Goal: Information Seeking & Learning: Learn about a topic

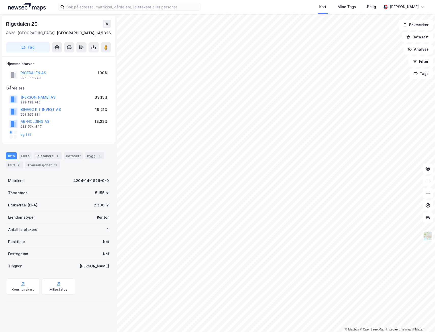
click at [45, 152] on div "Info [PERSON_NAME] 1 Datasett Bygg 2 ESG 2 Transaksjoner 11" at bounding box center [58, 158] width 117 height 24
click at [45, 155] on div "Leietakere 1" at bounding box center [48, 155] width 28 height 7
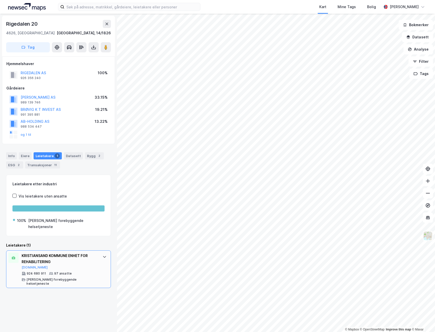
click at [101, 253] on div at bounding box center [105, 257] width 8 height 8
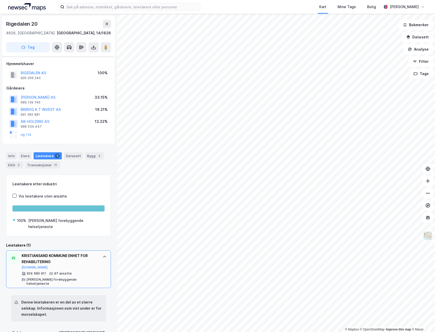
scroll to position [76, 0]
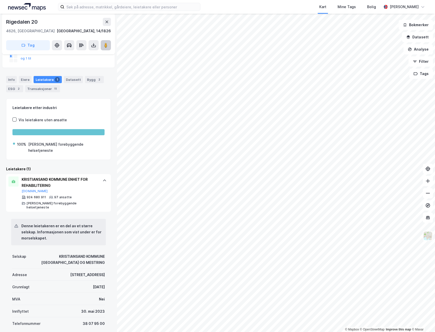
click at [109, 43] on button at bounding box center [106, 45] width 10 height 10
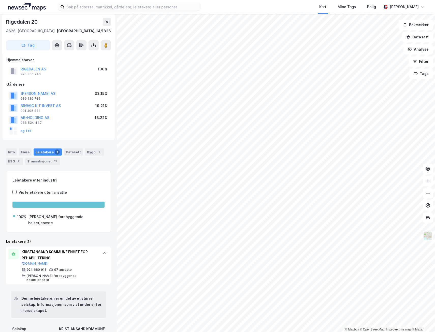
scroll to position [0, 0]
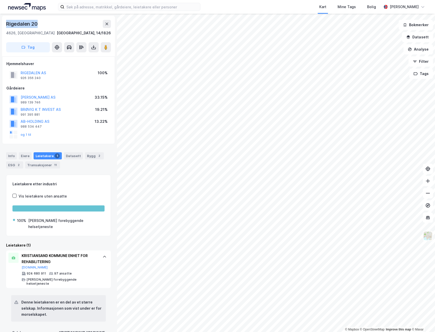
drag, startPoint x: 41, startPoint y: 23, endPoint x: 7, endPoint y: 23, distance: 34.1
click at [7, 23] on div "Rigedalen 20" at bounding box center [58, 24] width 105 height 8
copy div "Rigedalen 20"
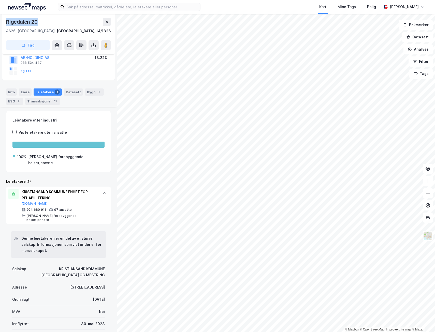
scroll to position [104, 0]
